Goal: Task Accomplishment & Management: Manage account settings

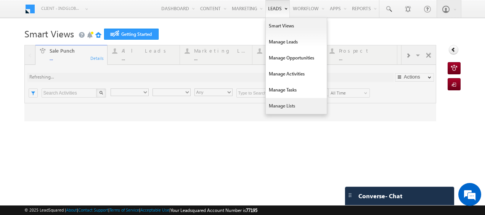
type input "Any Owner"
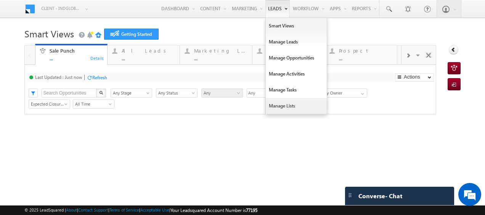
click at [272, 105] on link "Manage Lists" at bounding box center [296, 106] width 61 height 16
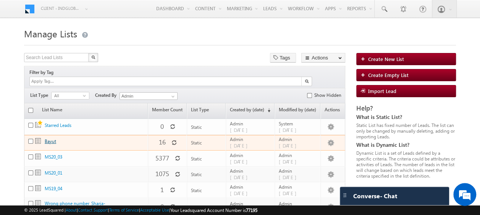
click at [55, 139] on link "Bayut" at bounding box center [50, 142] width 11 height 6
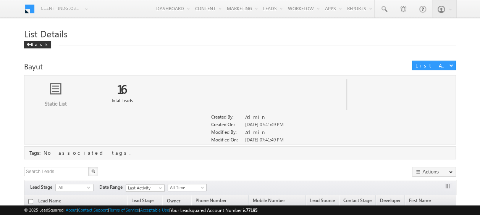
scroll to position [38, 0]
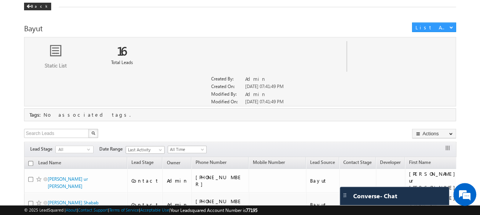
click at [30, 161] on input "checkbox" at bounding box center [30, 163] width 5 height 5
checkbox input "true"
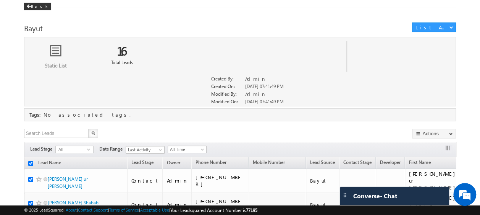
checkbox input "true"
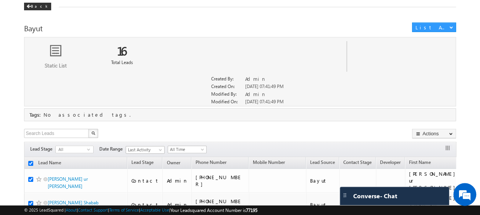
checkbox input "true"
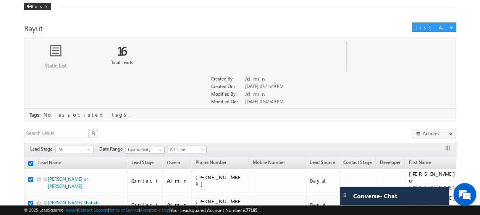
checkbox input "true"
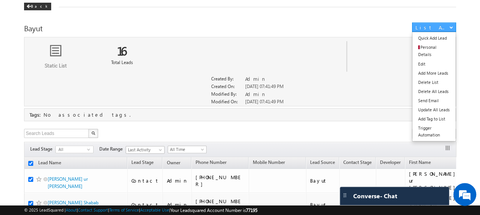
scroll to position [0, 0]
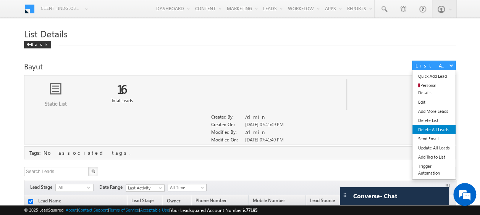
click at [427, 125] on link "Delete All Leads" at bounding box center [433, 129] width 43 height 9
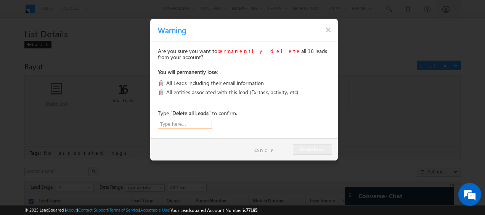
click at [176, 123] on input "text" at bounding box center [185, 124] width 54 height 9
paste input "Delete all Leads"
type input "Delete all Leads"
click at [311, 150] on button "Delete Leads" at bounding box center [312, 149] width 39 height 11
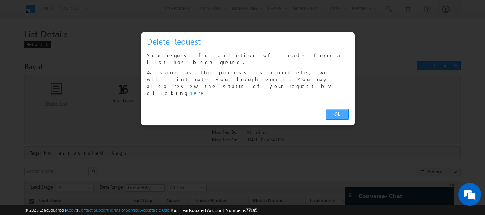
click at [336, 109] on link "Ok" at bounding box center [337, 114] width 23 height 11
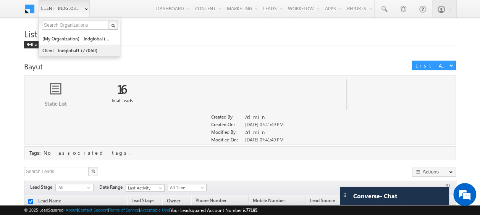
click at [65, 49] on link "Client - indglobal1 (77060)" at bounding box center [77, 51] width 70 height 12
